Goal: Check status: Check status

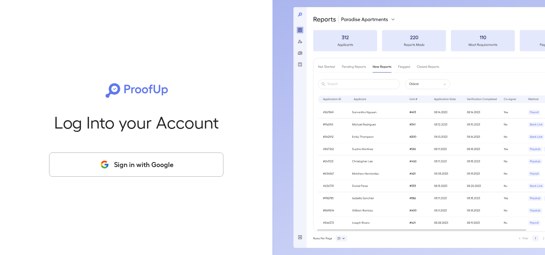
click at [190, 164] on button "Sign in with Google" at bounding box center [136, 165] width 174 height 24
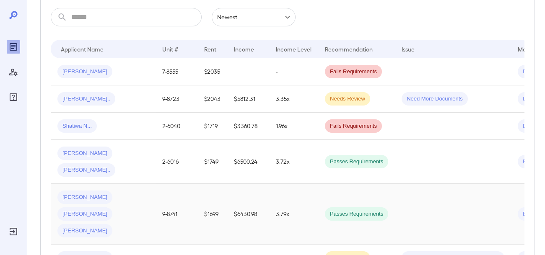
scroll to position [120, 0]
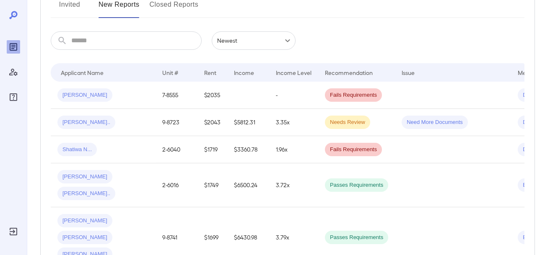
click at [371, 182] on span "Passes Requirements" at bounding box center [356, 186] width 63 height 8
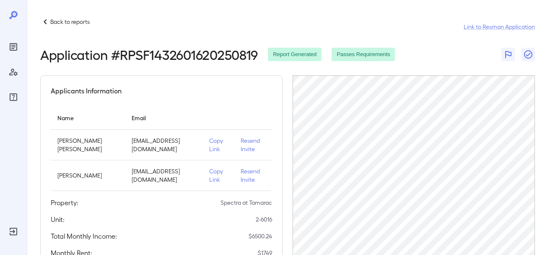
click at [44, 20] on icon at bounding box center [45, 22] width 10 height 10
